Goal: Task Accomplishment & Management: Use online tool/utility

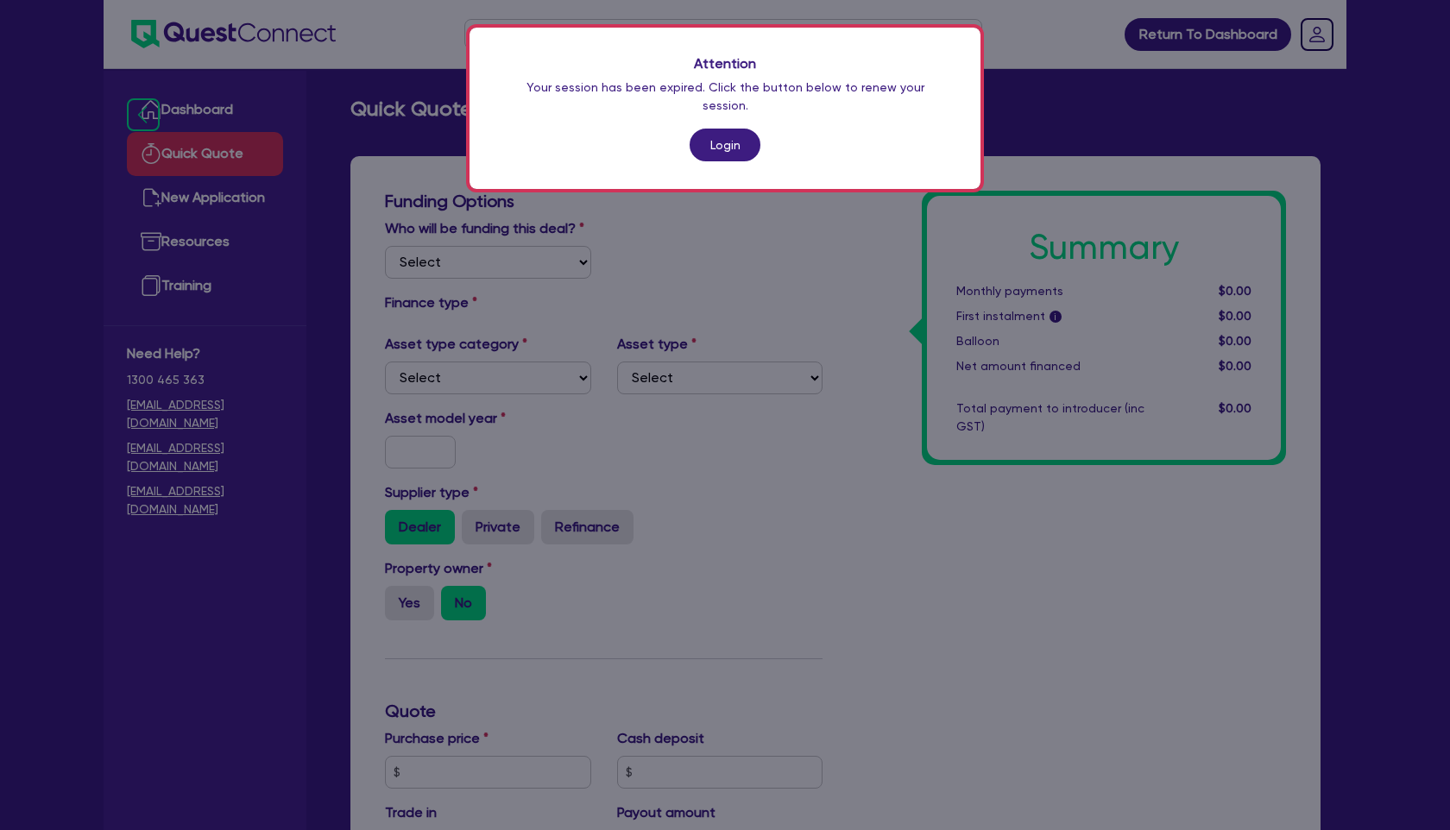
scroll to position [572, 0]
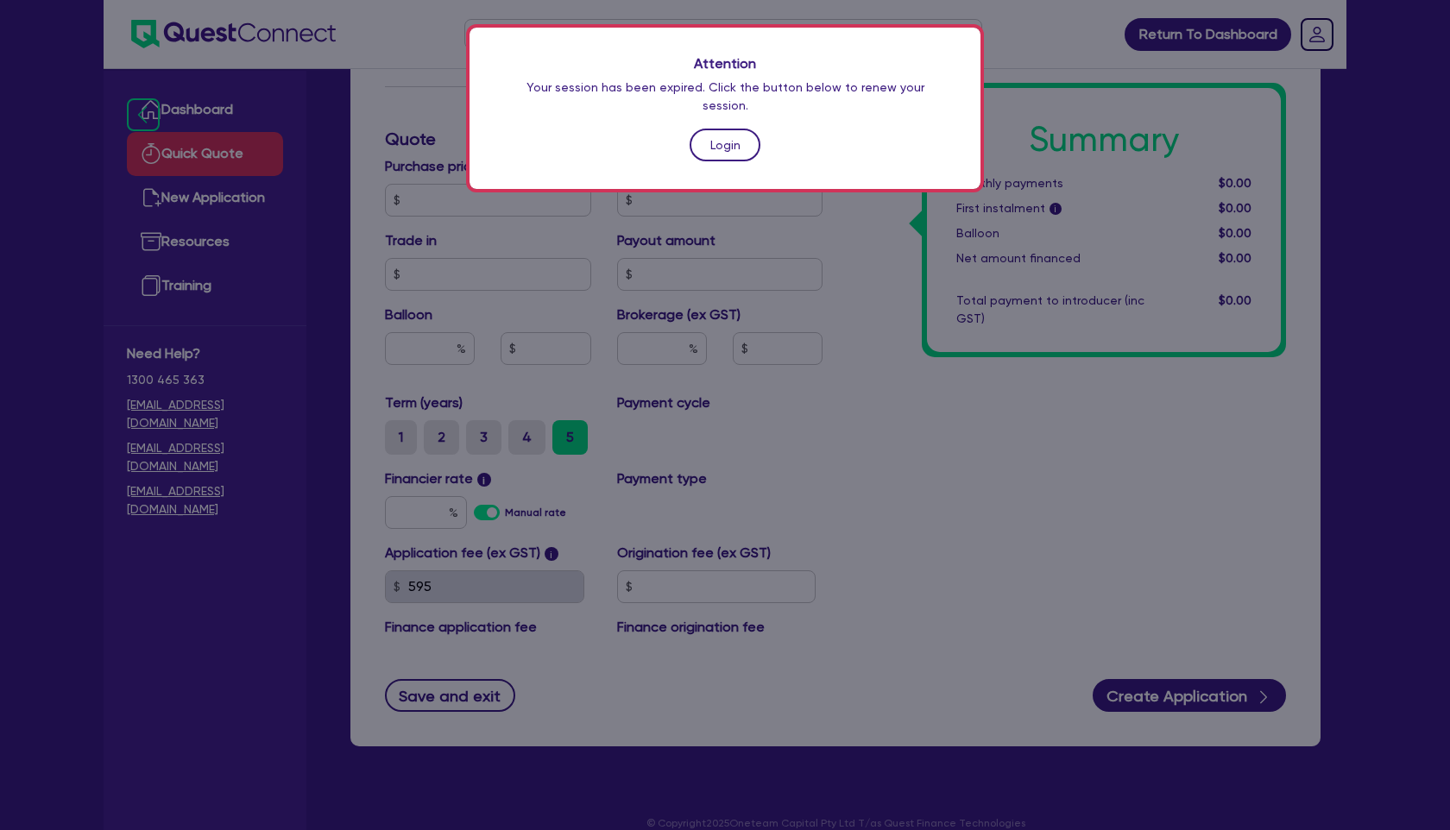
click at [723, 136] on link "Login" at bounding box center [725, 145] width 71 height 33
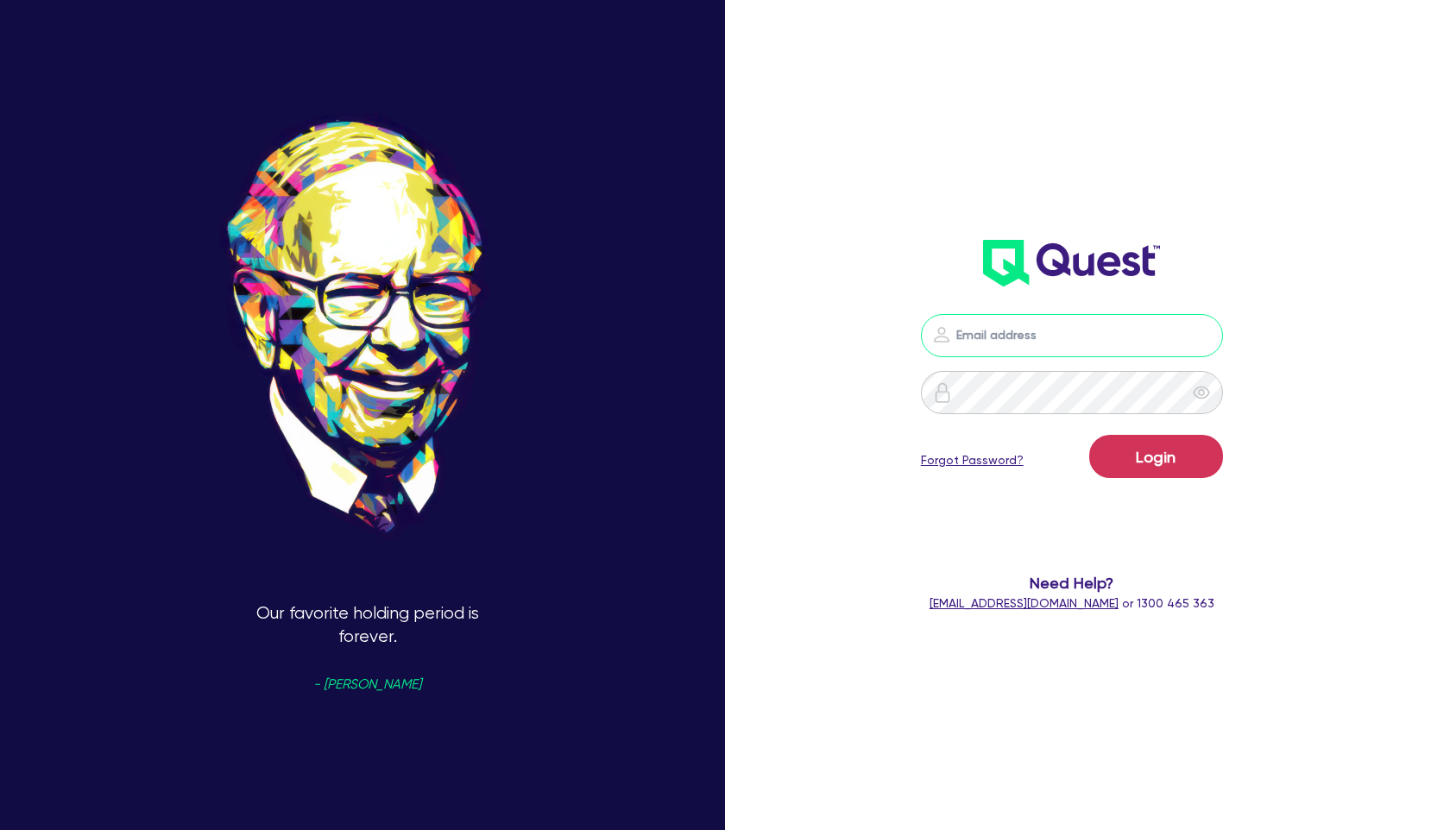
type input "[PERSON_NAME][EMAIL_ADDRESS][PERSON_NAME][DOMAIN_NAME]"
click at [1139, 458] on button "Login" at bounding box center [1156, 456] width 134 height 43
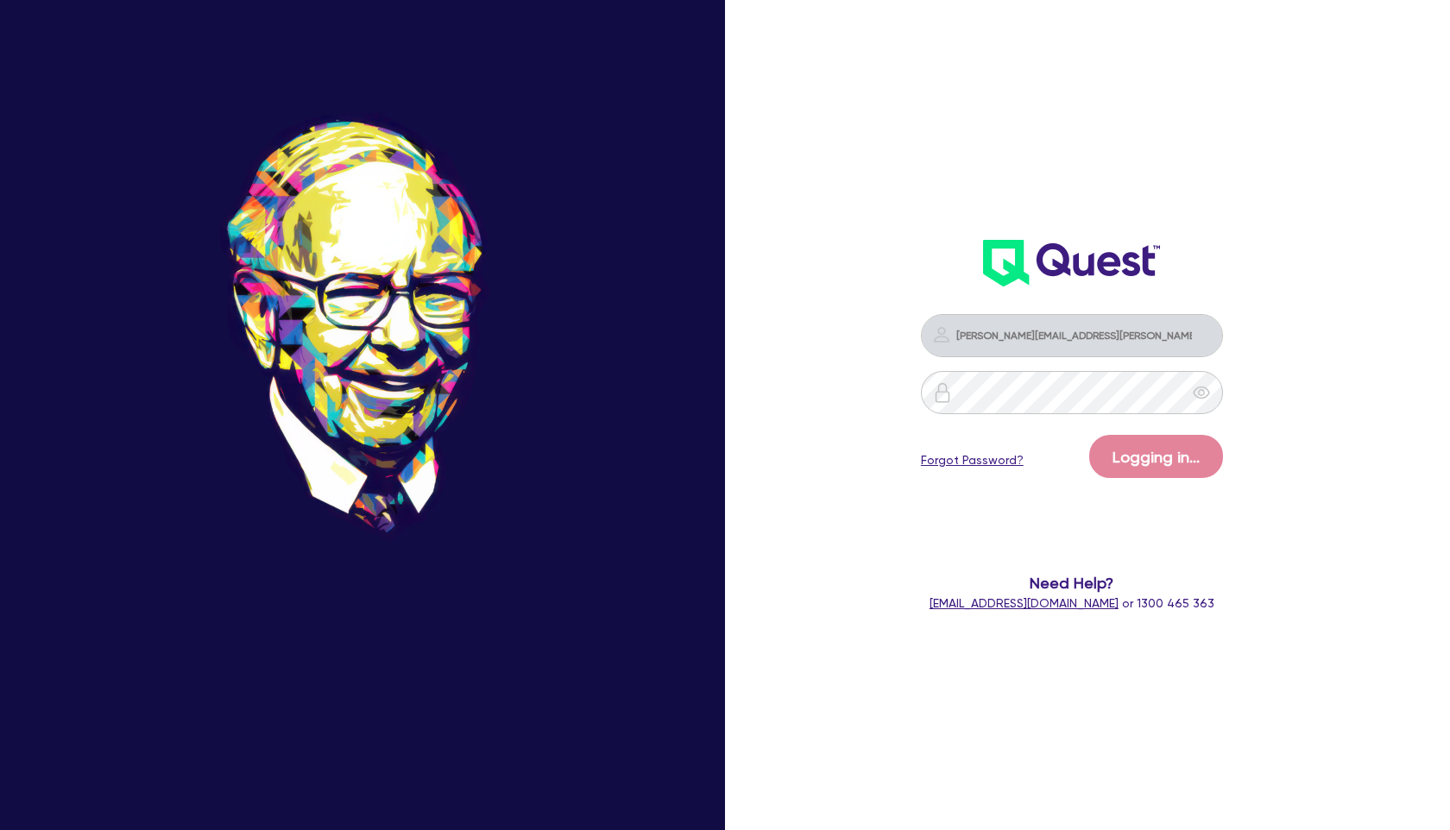
click at [852, 325] on div "walta.kazzi+broker@quest.finance Logging in... Forgot Password? Need Help? help…" at bounding box center [1092, 415] width 483 height 955
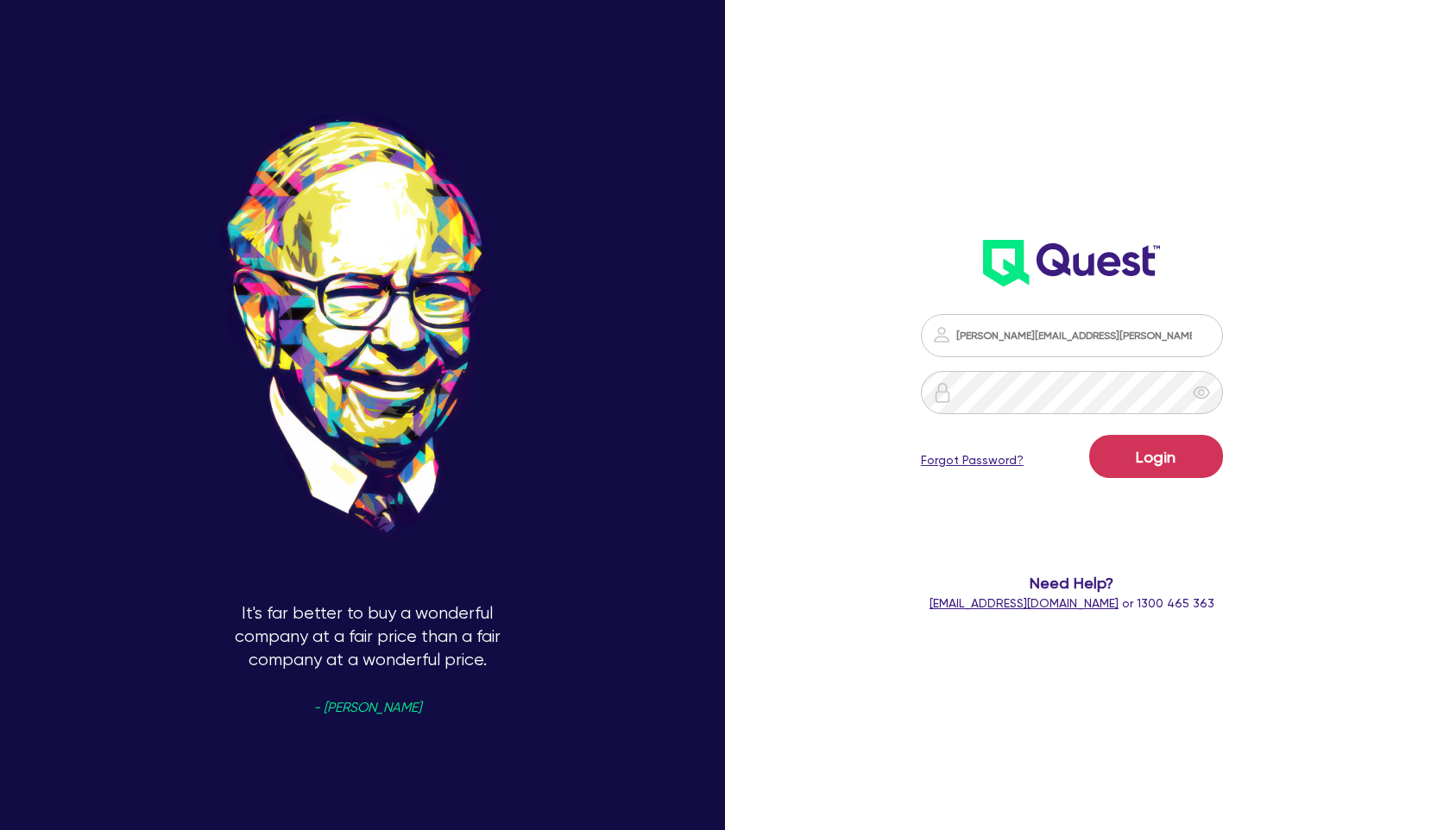
click at [1135, 451] on button "Login" at bounding box center [1156, 456] width 134 height 43
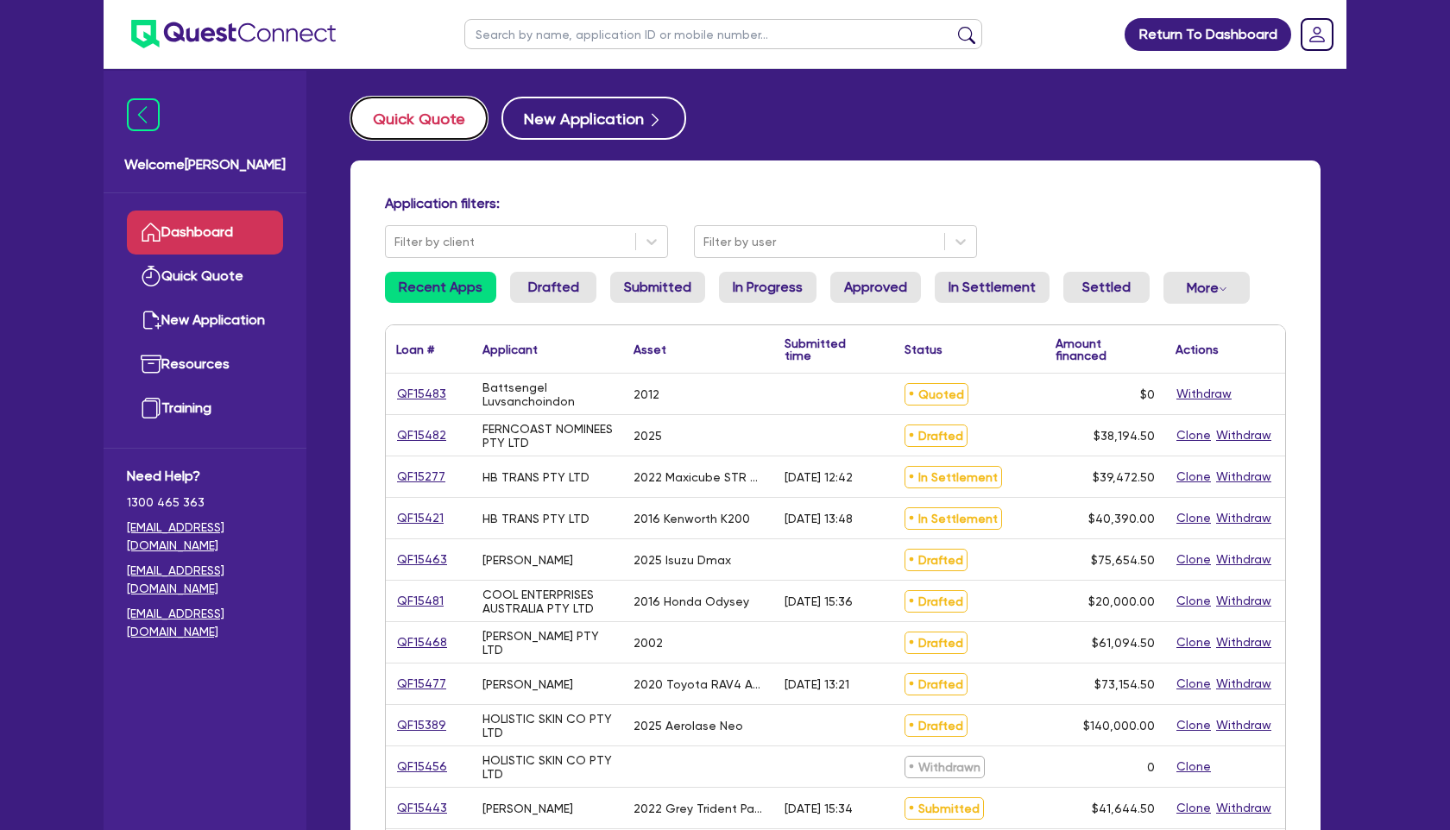
click at [453, 114] on button "Quick Quote" at bounding box center [418, 118] width 137 height 43
select select "Other"
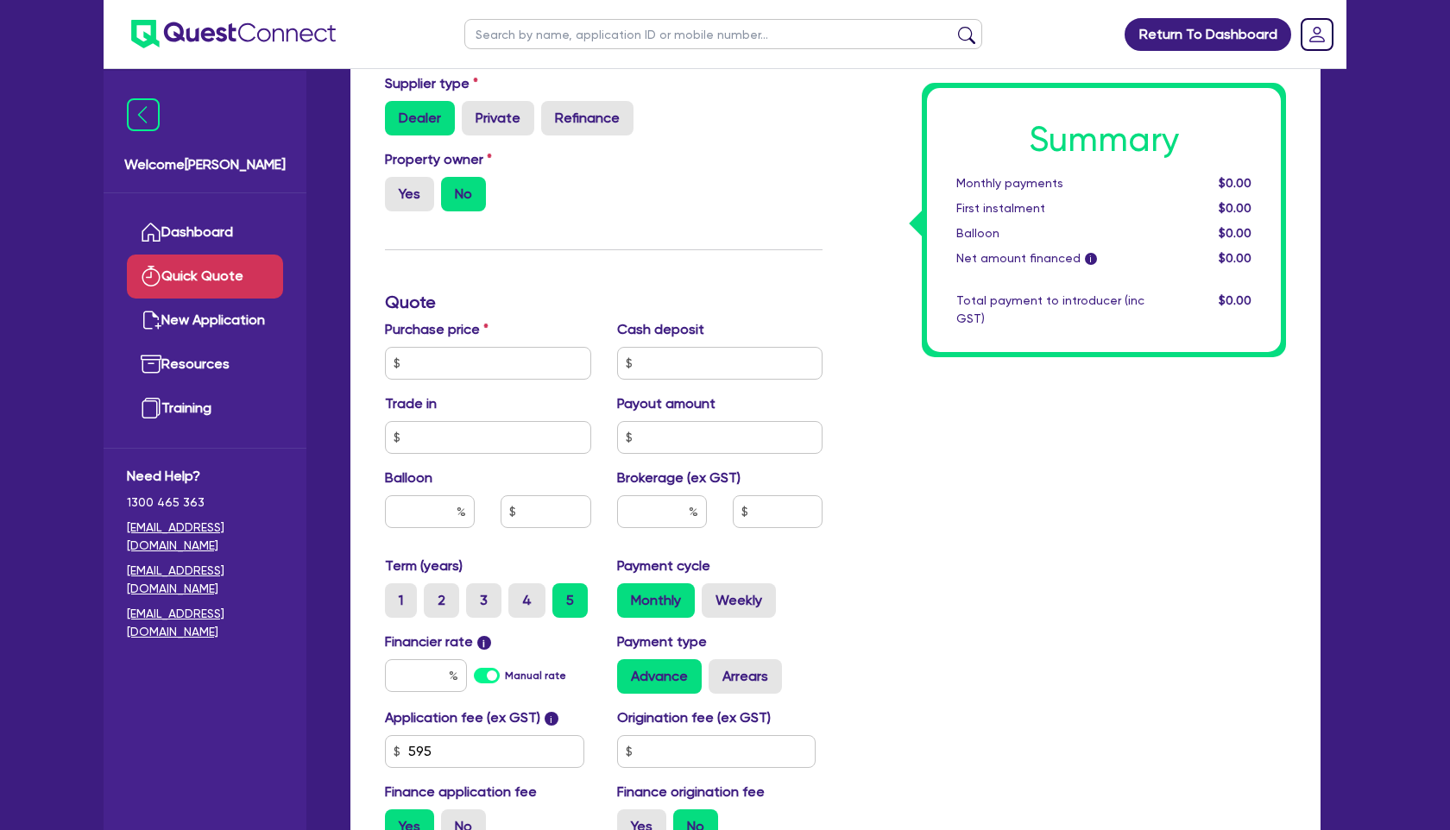
scroll to position [540, 0]
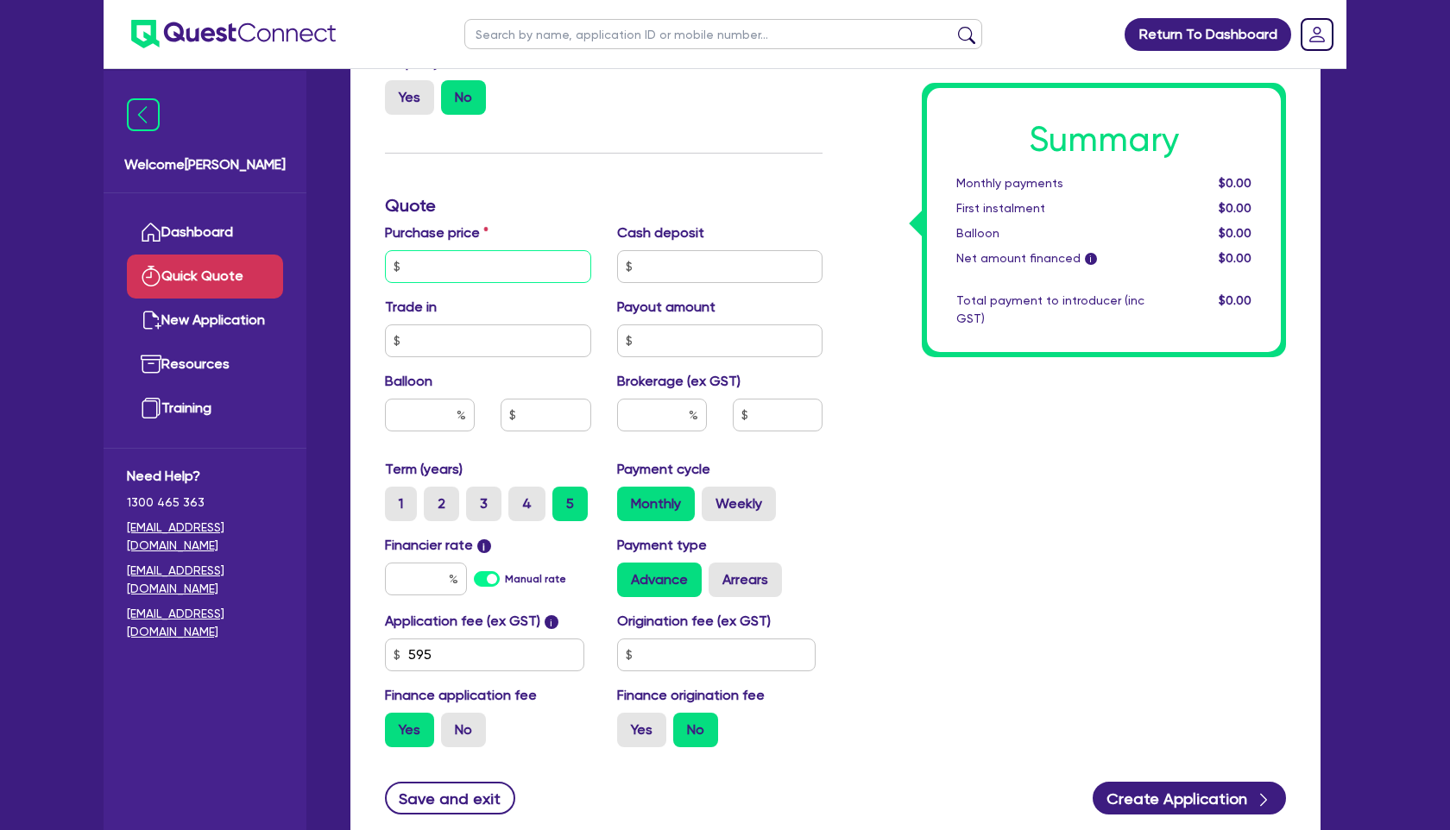
click at [458, 268] on input "text" at bounding box center [488, 266] width 206 height 33
type input "350,000"
click at [441, 578] on input "text" at bounding box center [426, 579] width 82 height 33
type input "17.95"
click at [658, 420] on input "text" at bounding box center [662, 415] width 90 height 33
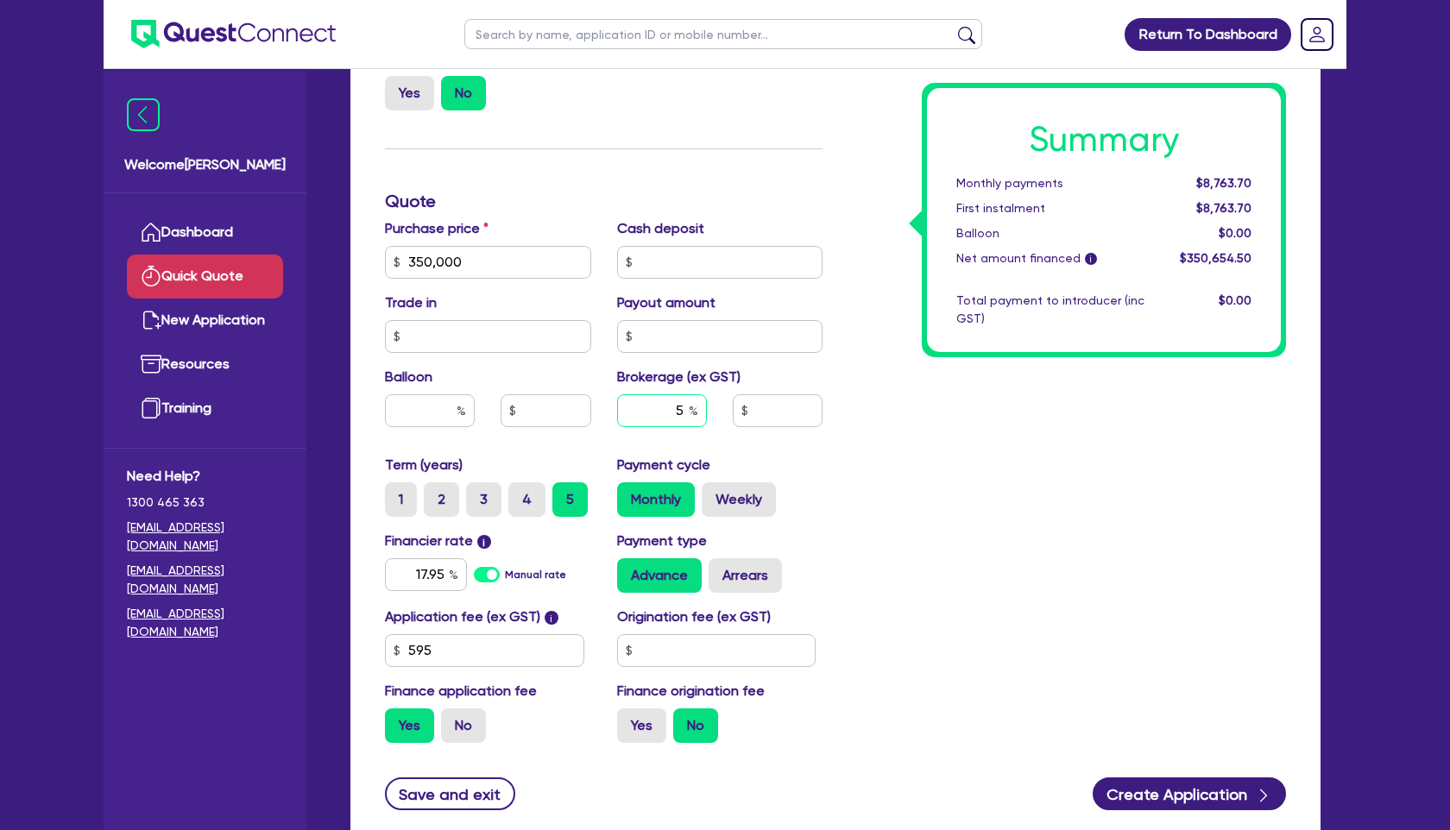
type input "5"
click at [806, 488] on div "Monthly Weekly" at bounding box center [720, 500] width 206 height 35
type input "17,532.72"
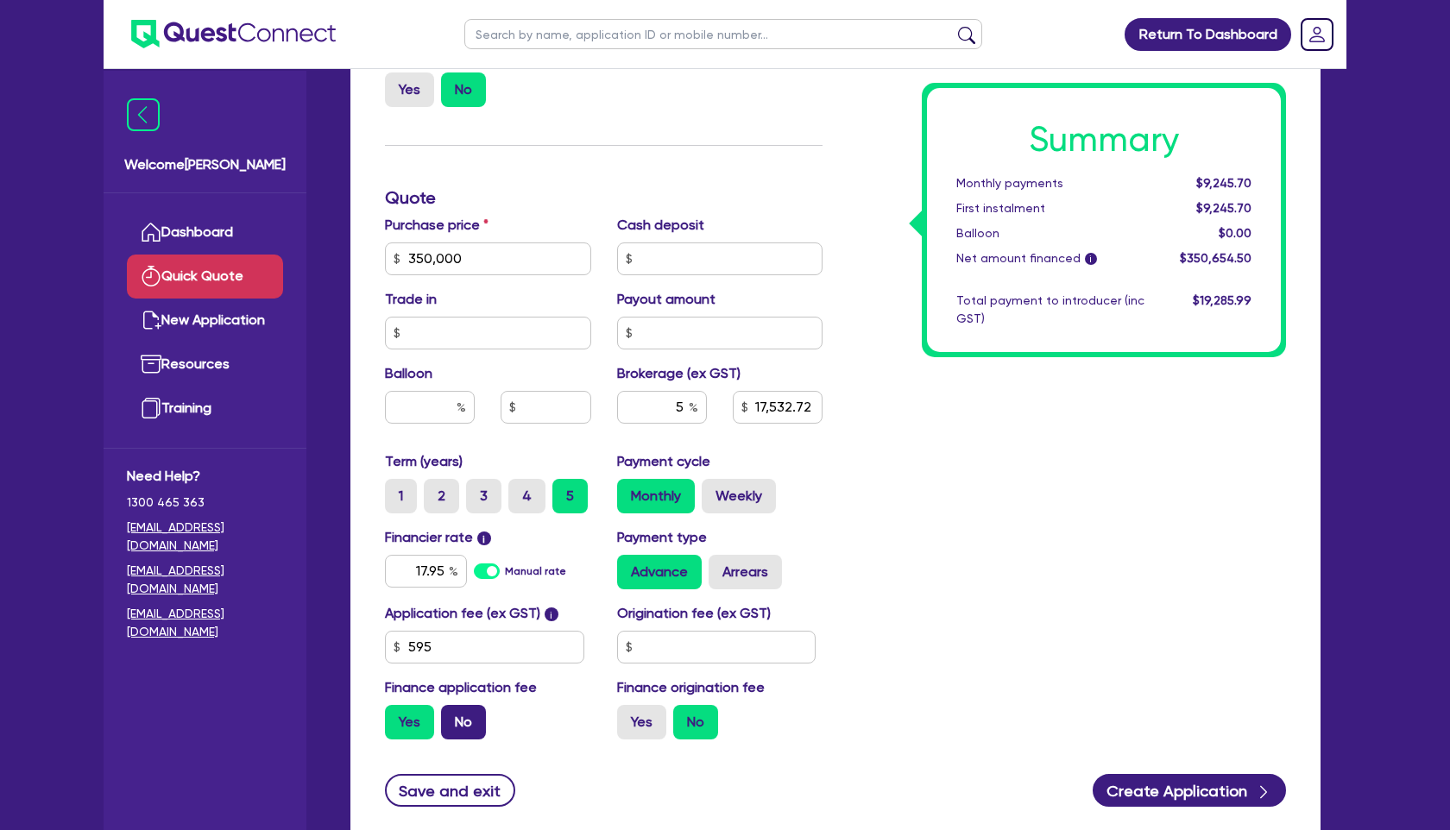
click at [467, 720] on label "No" at bounding box center [463, 722] width 45 height 35
click at [452, 717] on input "No" at bounding box center [446, 710] width 11 height 11
radio input "true"
drag, startPoint x: 407, startPoint y: 569, endPoint x: 538, endPoint y: 572, distance: 131.3
click at [538, 572] on div "17.95 Manual rate" at bounding box center [488, 571] width 206 height 33
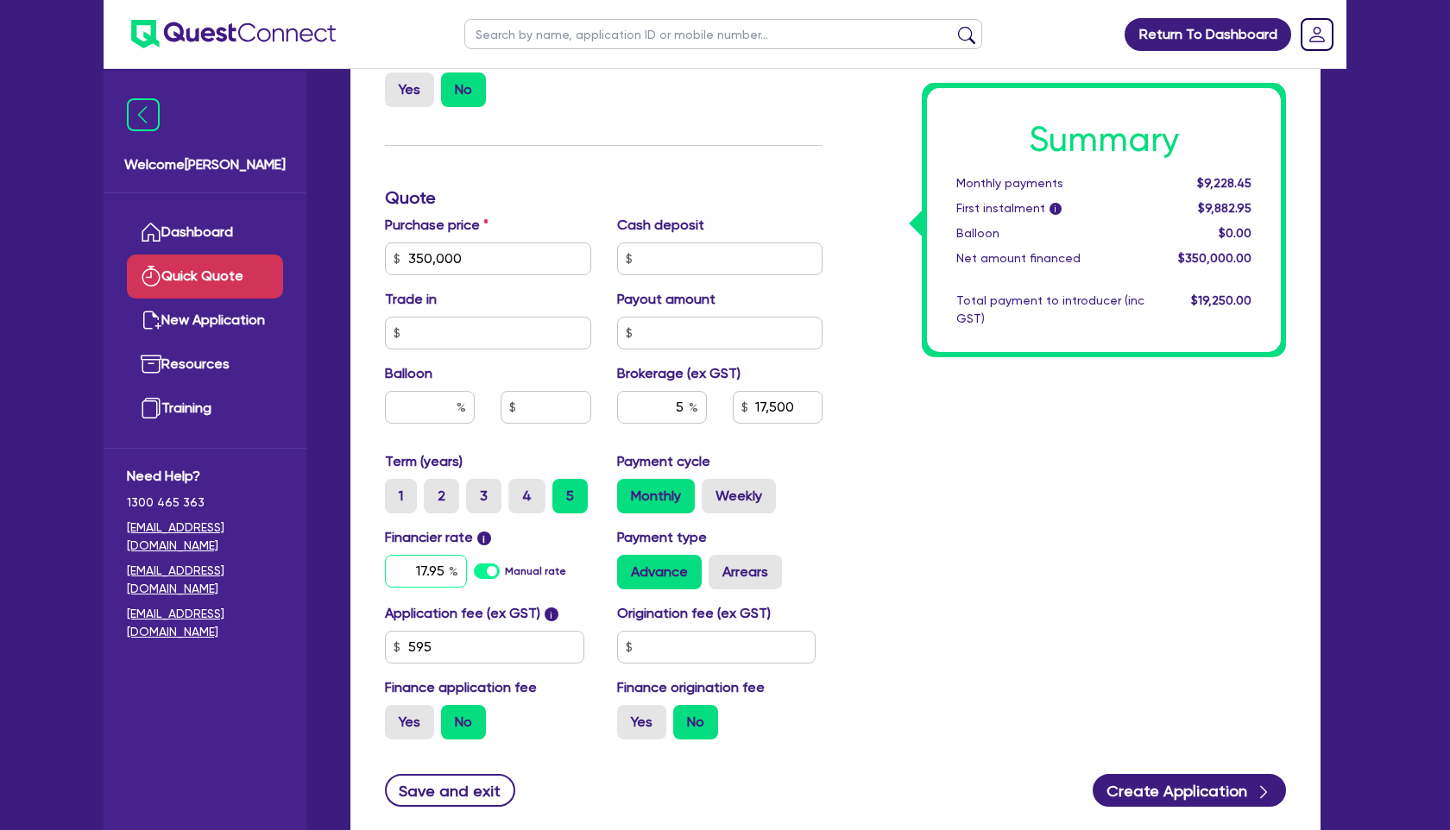
type input "17,500"
type input "1"
type input "17,500"
type input "14"
type input "17,500"
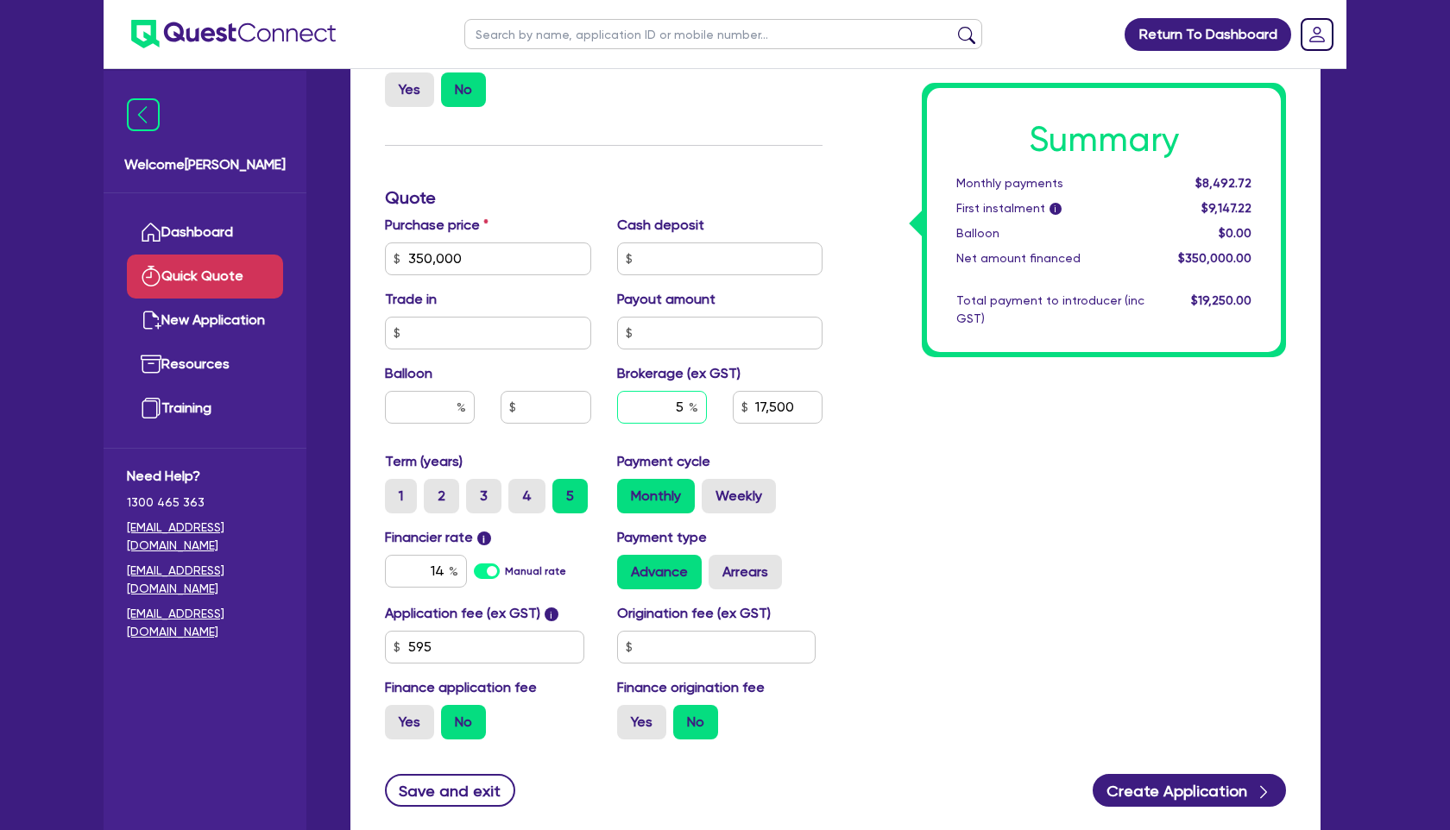
drag, startPoint x: 663, startPoint y: 402, endPoint x: 767, endPoint y: 411, distance: 104.8
click at [767, 411] on div "5 17,500" at bounding box center [720, 414] width 232 height 47
type input "2"
type input "17,500"
type input "2"
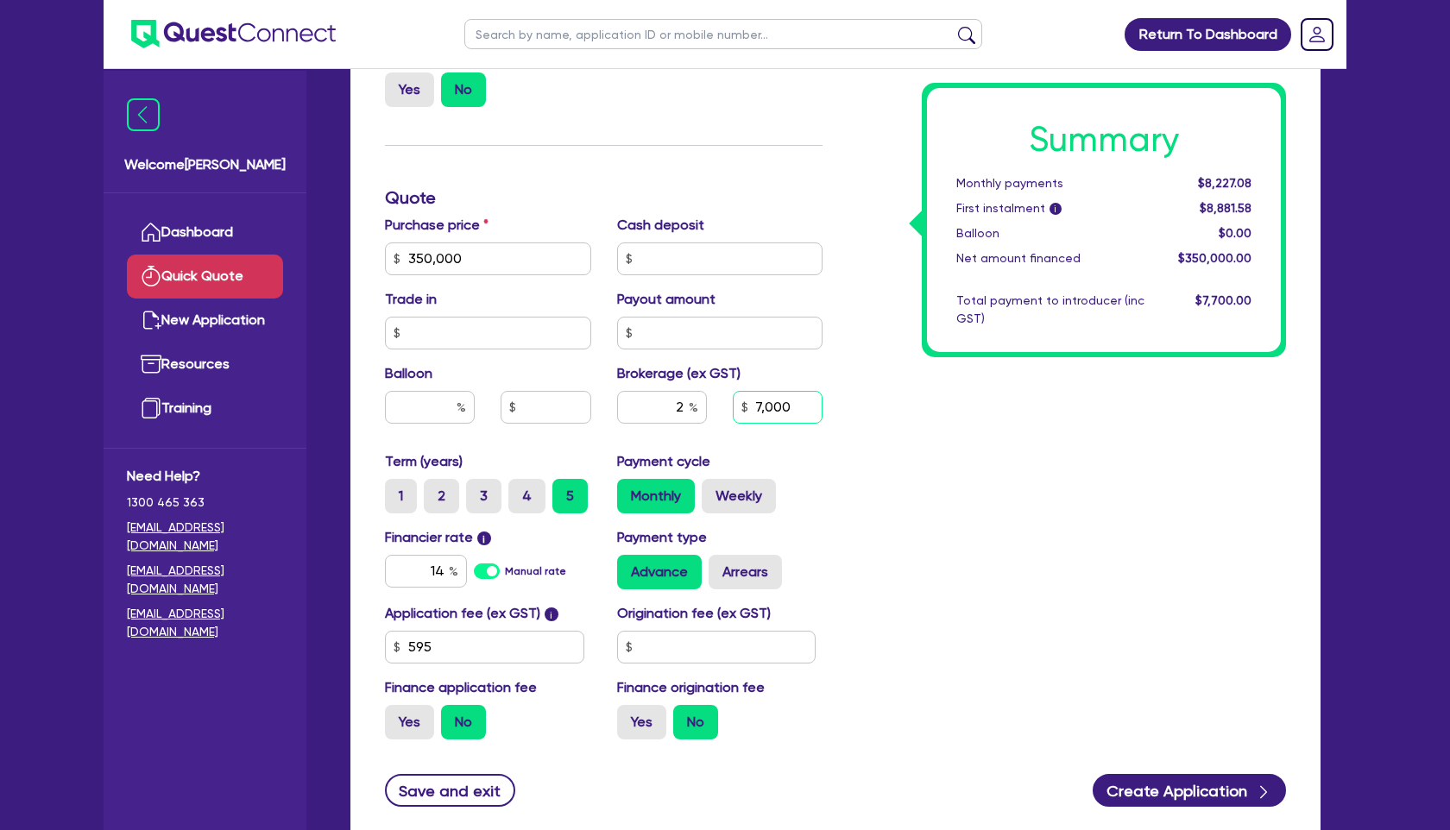
drag, startPoint x: 801, startPoint y: 408, endPoint x: 764, endPoint y: 411, distance: 37.2
click at [725, 403] on div "7,000" at bounding box center [778, 407] width 116 height 33
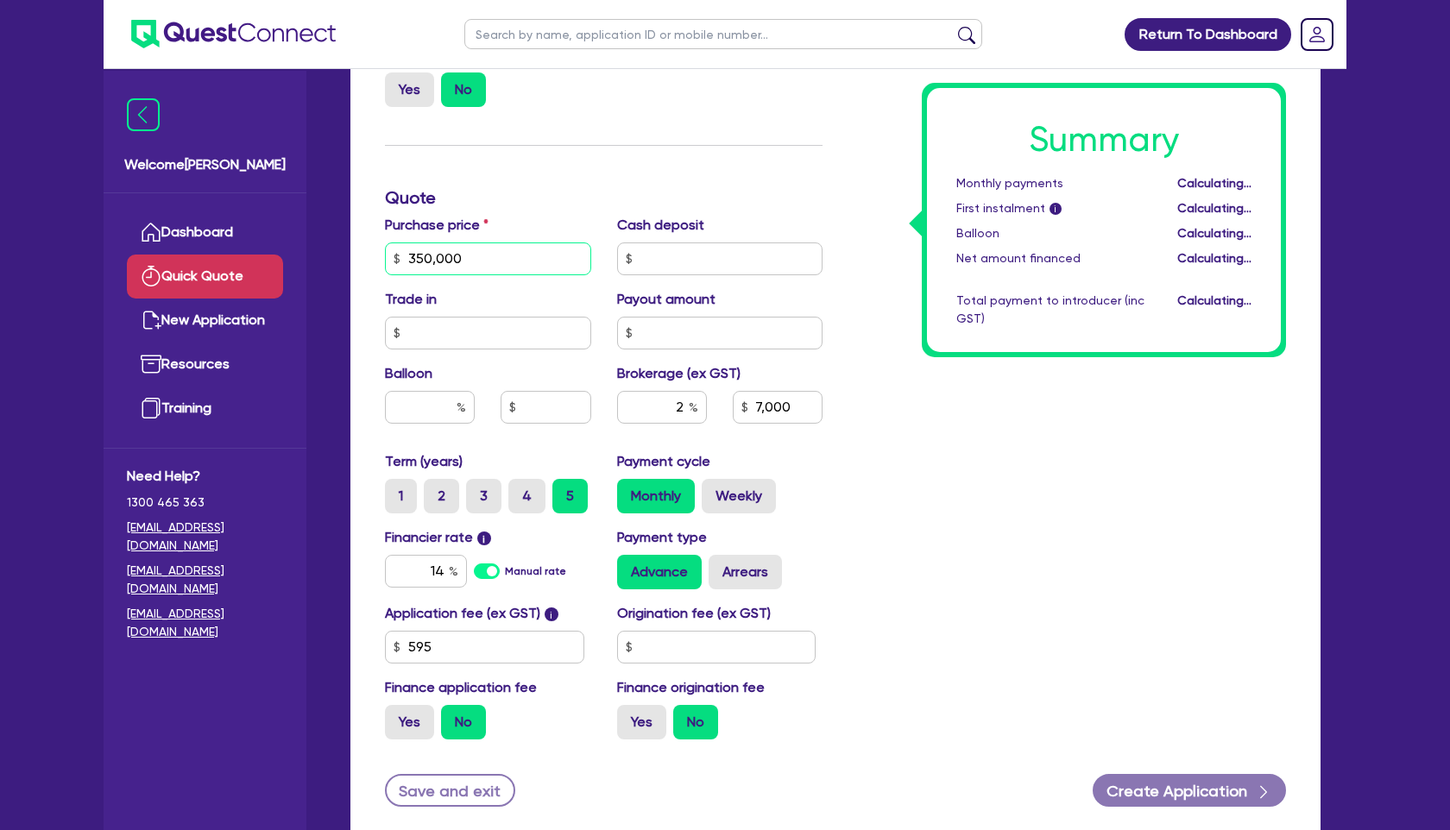
type input "7,000"
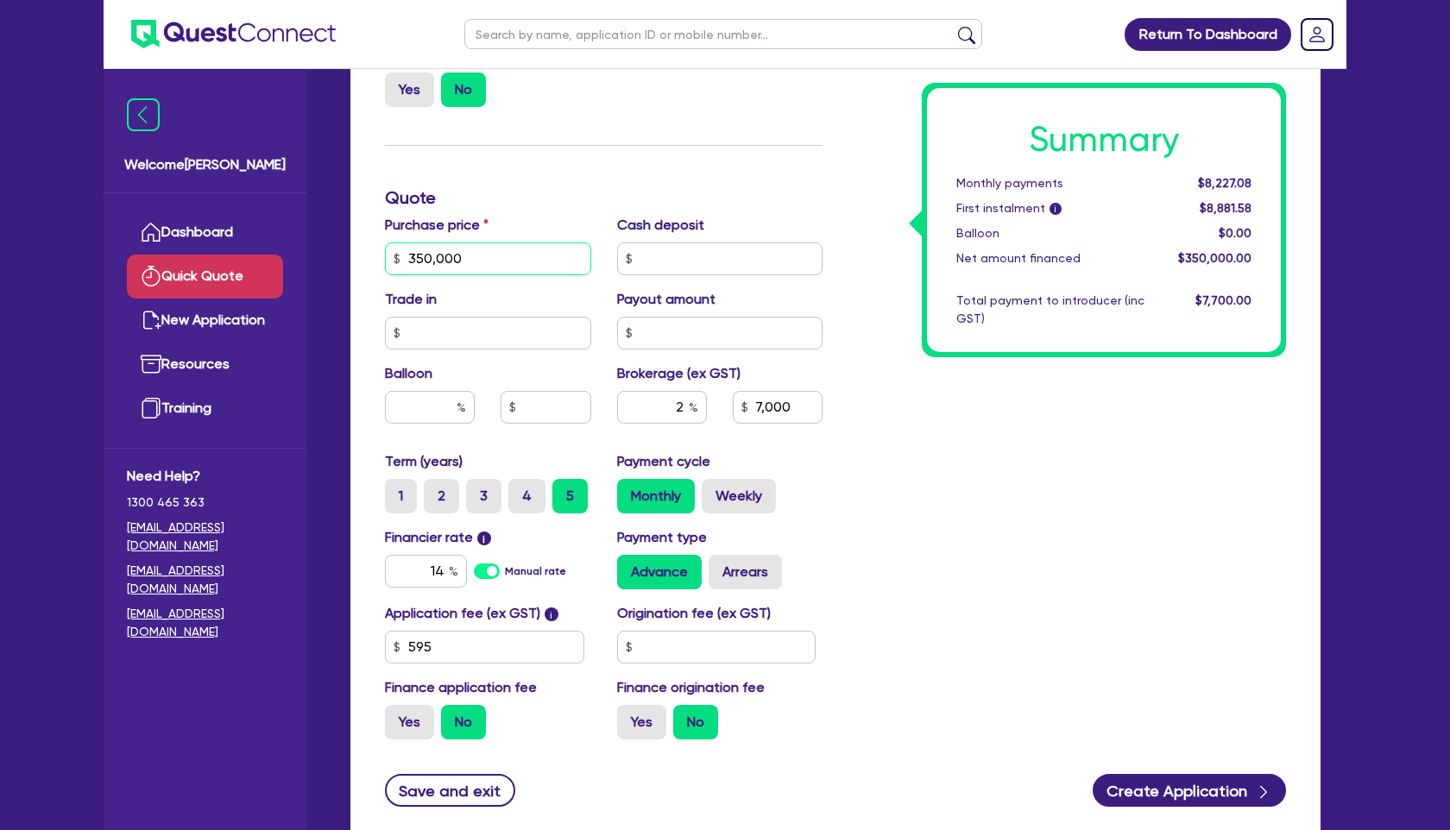
drag, startPoint x: 473, startPoint y: 265, endPoint x: 306, endPoint y: 249, distance: 168.3
click at [306, 249] on div "Welcome [PERSON_NAME] Dashboard Quick Quote New Application Ref Company Ref Sal…" at bounding box center [725, 199] width 1243 height 1495
type input "3"
type input "7,000"
type input "30"
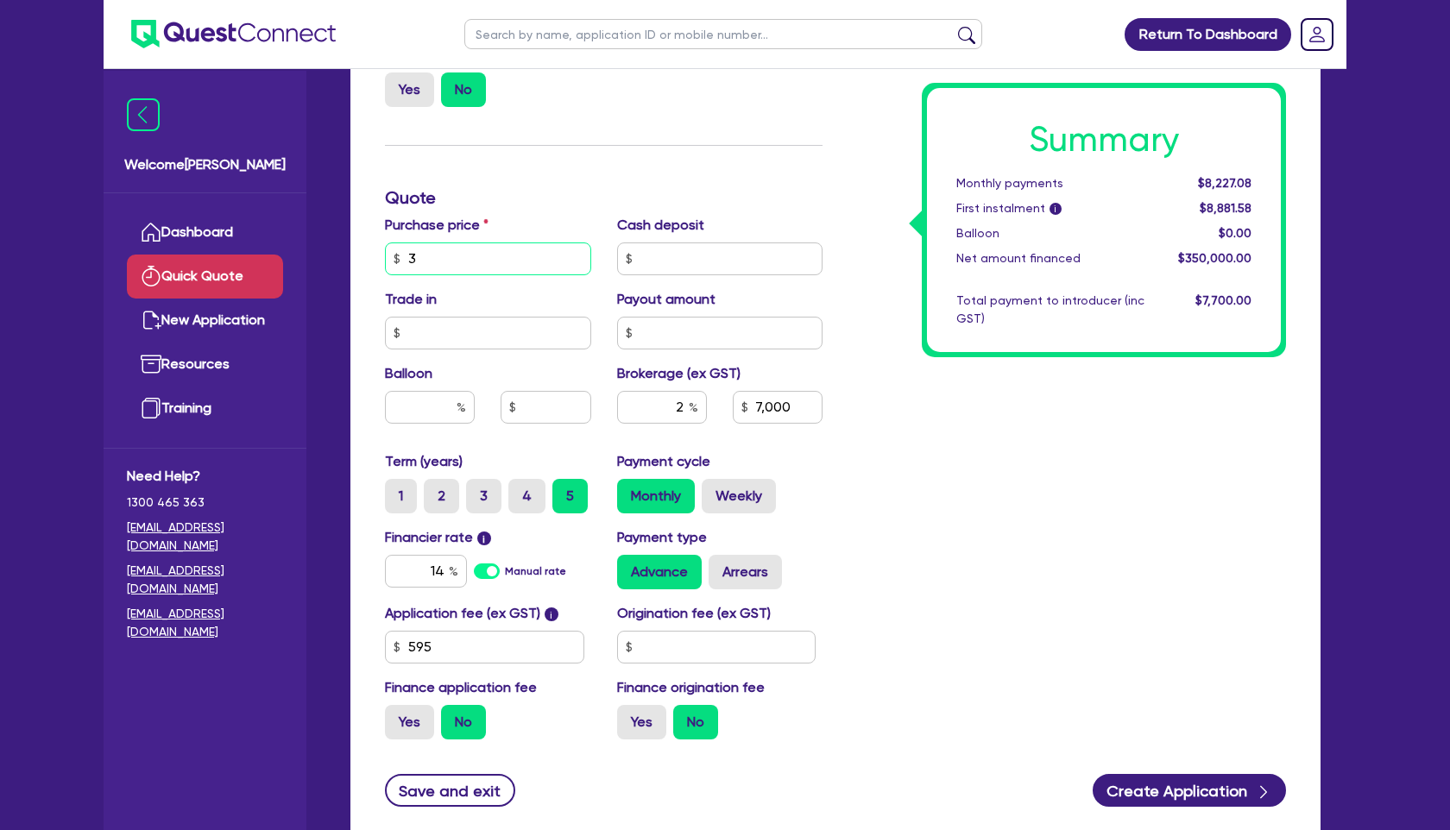
type input "7,000"
type input "300"
type input "7,000"
type input "3,000"
type input "7,000"
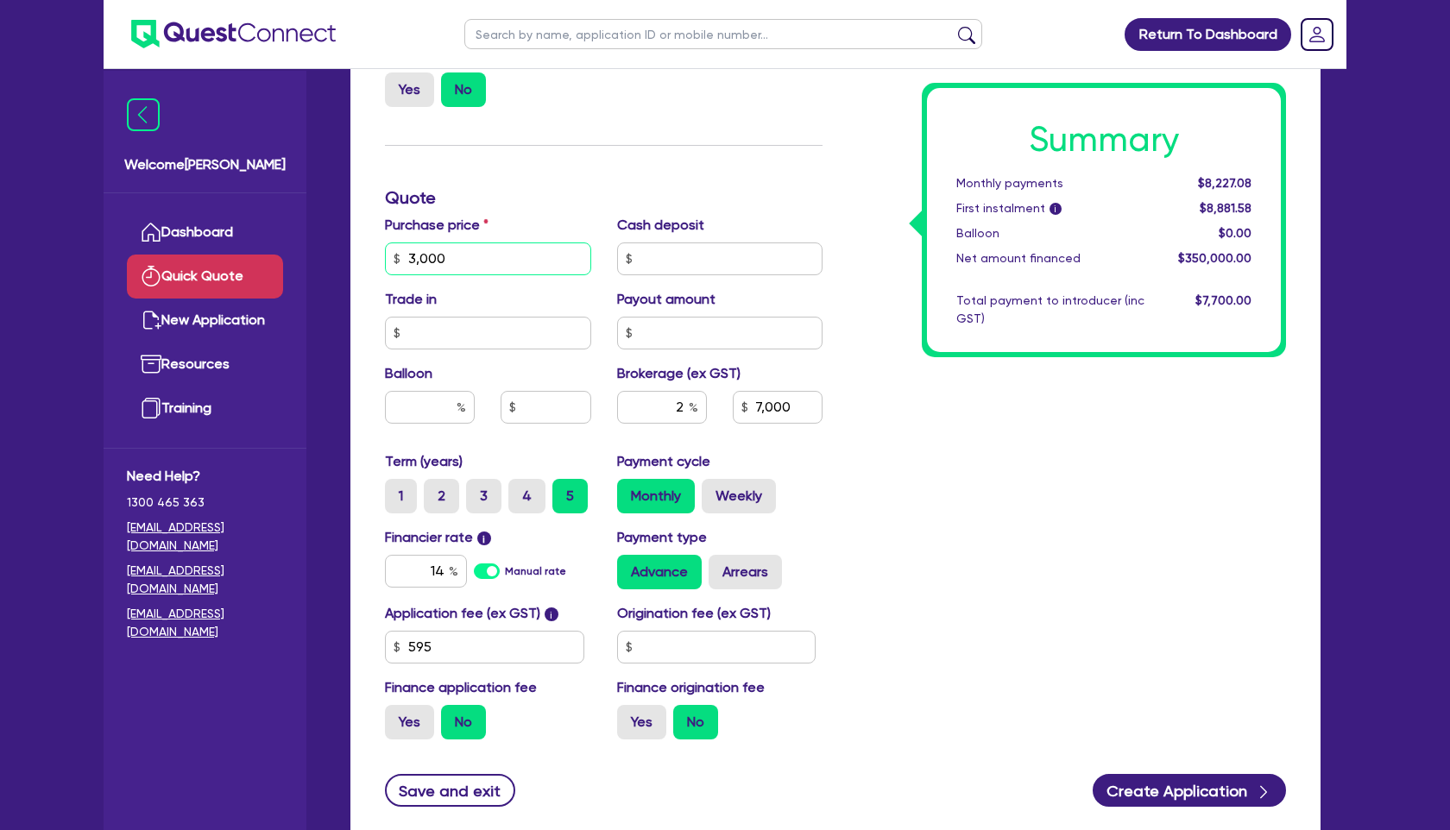
type input "30,000"
type input "7,000"
type input "300,000"
type input "7,000"
type input "300,000"
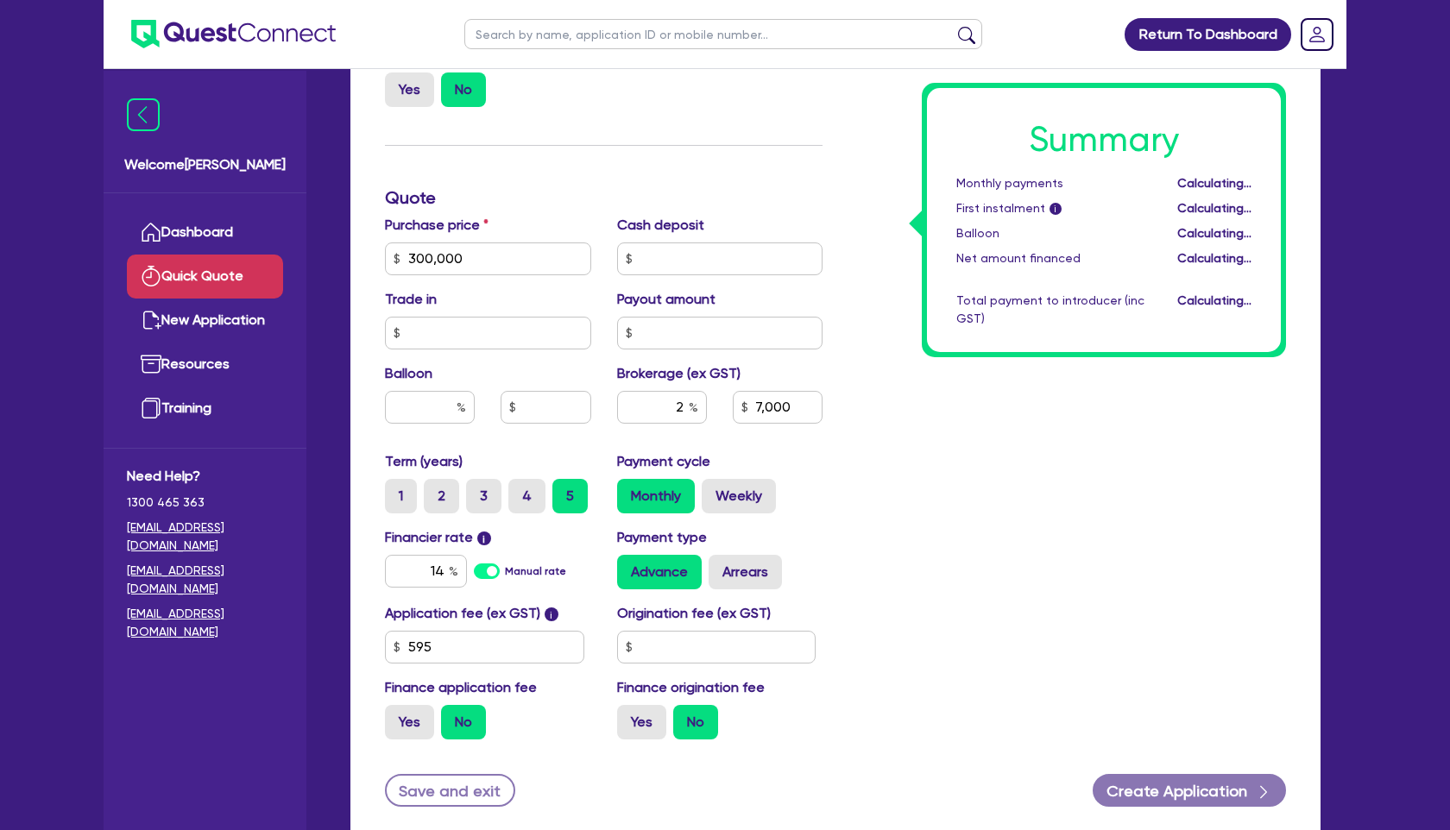
click at [900, 477] on div "Summary Monthly payments Calculating... First instalment i Calculating... Ballo…" at bounding box center [1068, 198] width 464 height 1111
type input "6,000"
